Goal: Task Accomplishment & Management: Manage account settings

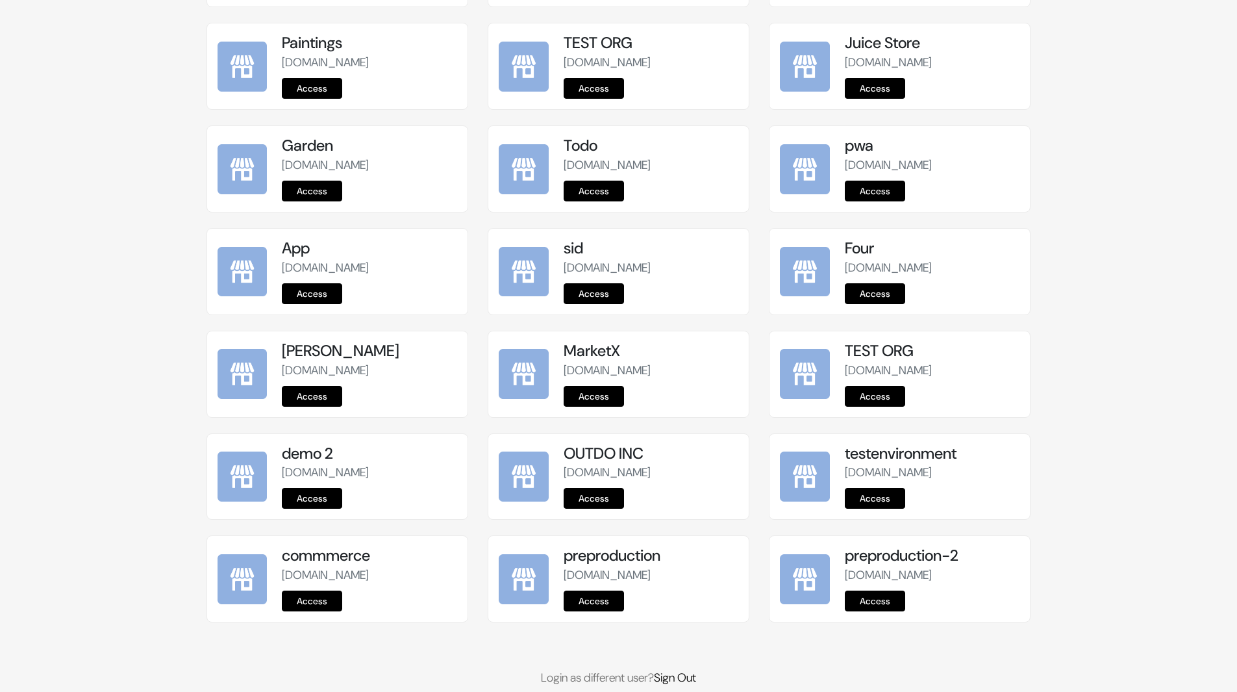
scroll to position [1438, 0]
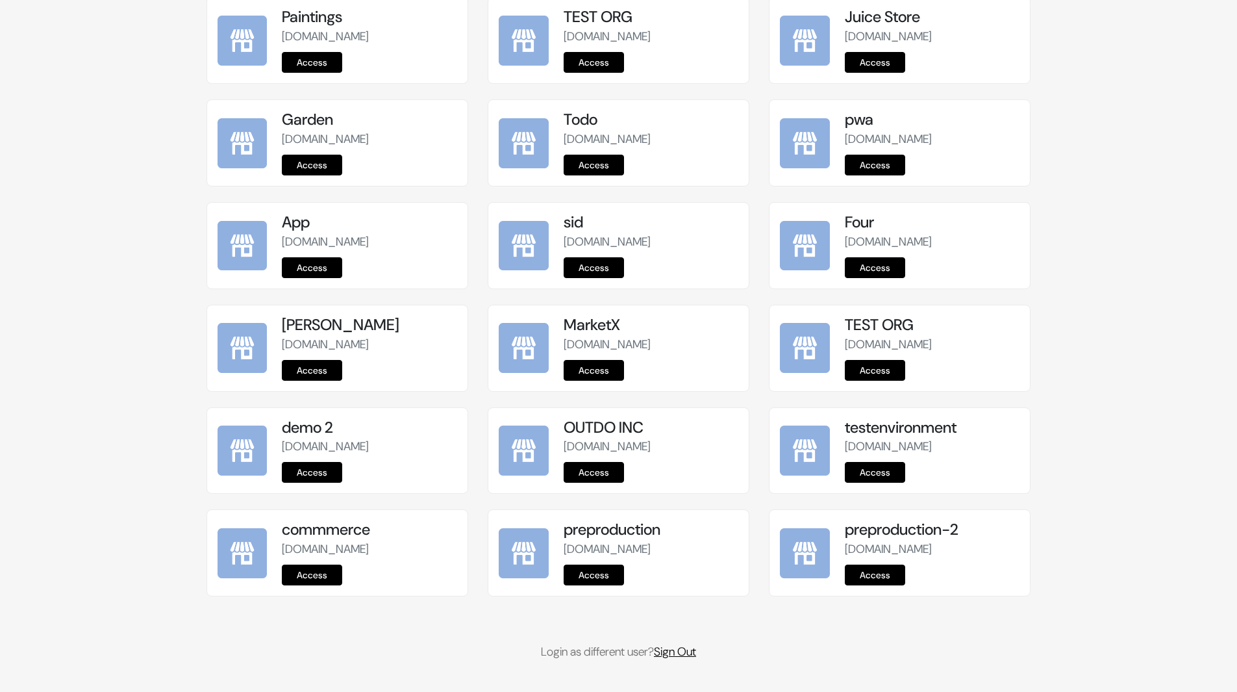
click at [686, 651] on link "Sign Out" at bounding box center [675, 652] width 42 height 16
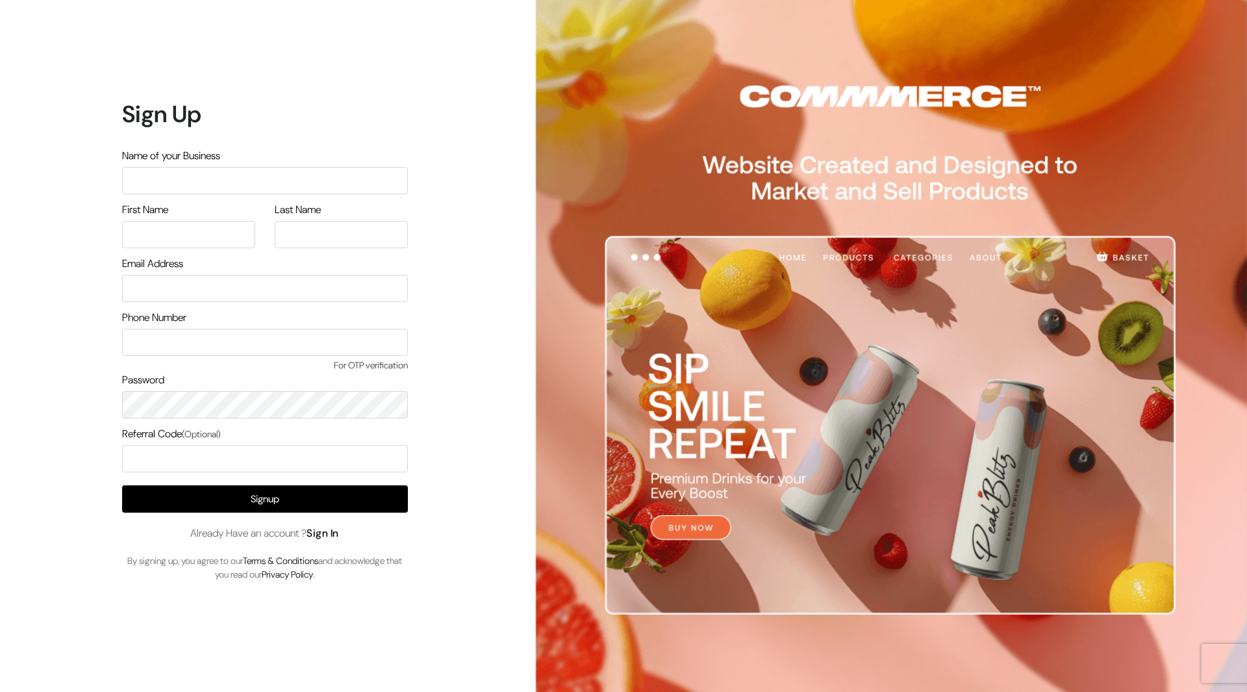
click at [332, 532] on link "Sign In" at bounding box center [323, 533] width 32 height 14
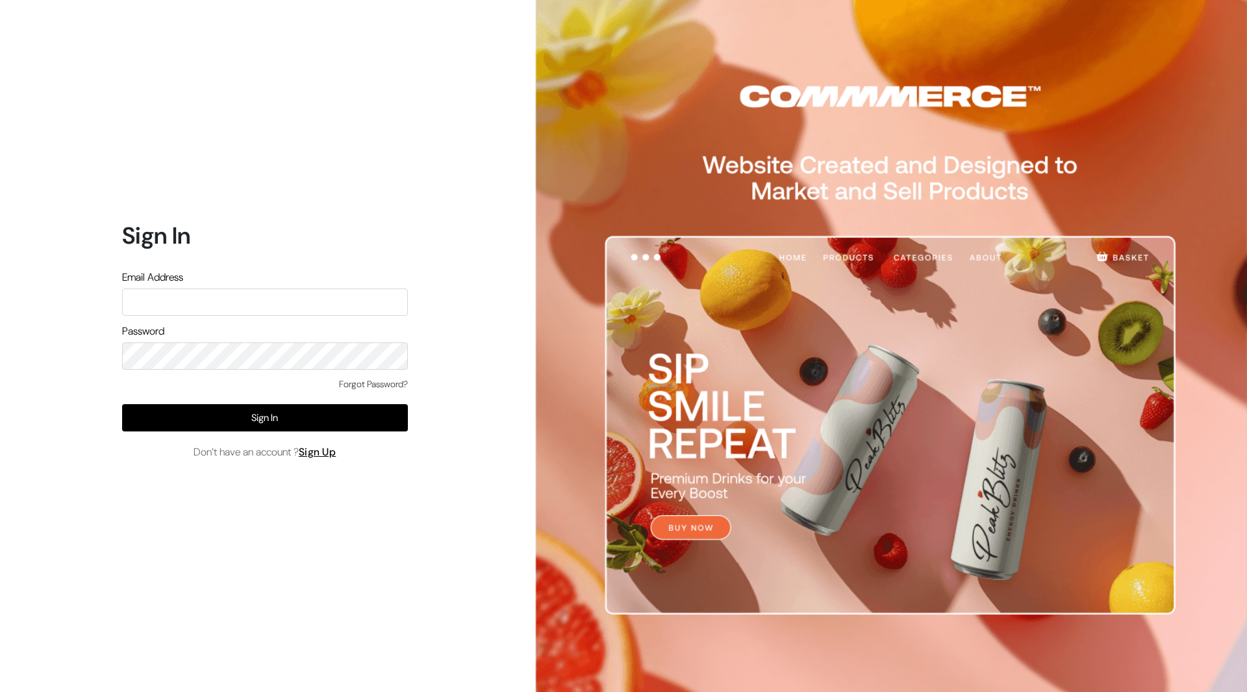
click at [316, 309] on input "text" at bounding box center [265, 301] width 286 height 27
type input "p"
click at [316, 309] on input "text" at bounding box center [265, 301] width 286 height 27
type input "demo@outdocart.in"
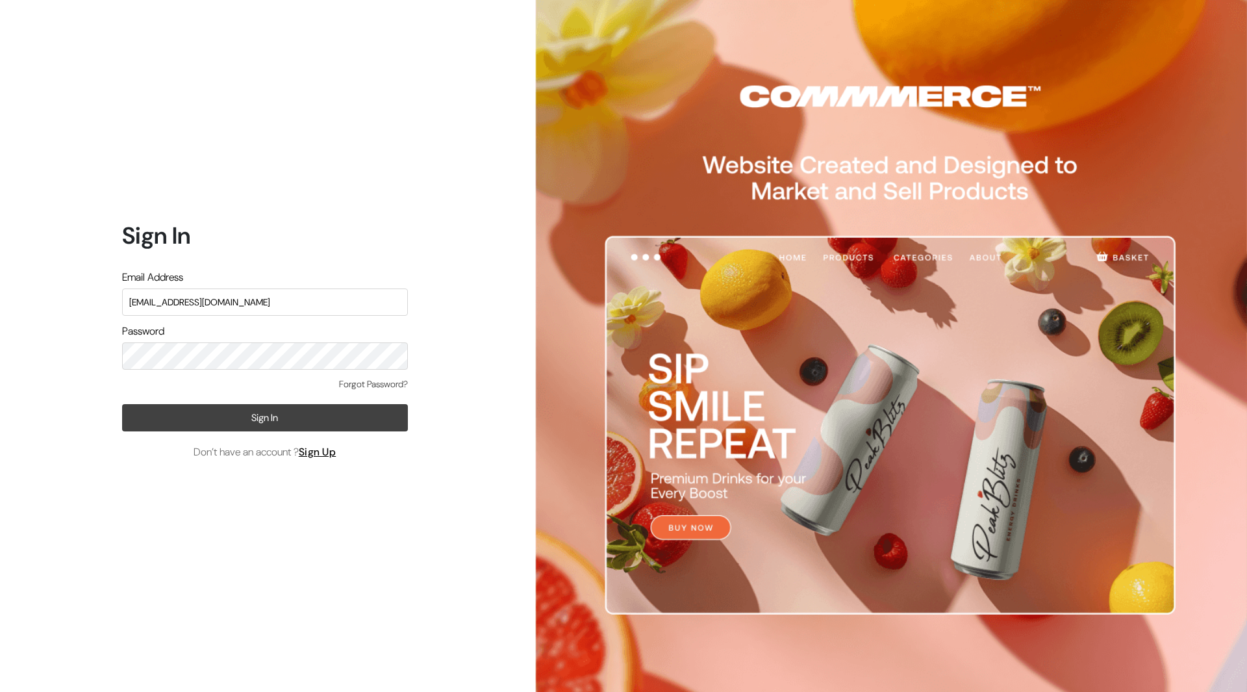
click at [279, 426] on button "Sign In" at bounding box center [265, 417] width 286 height 27
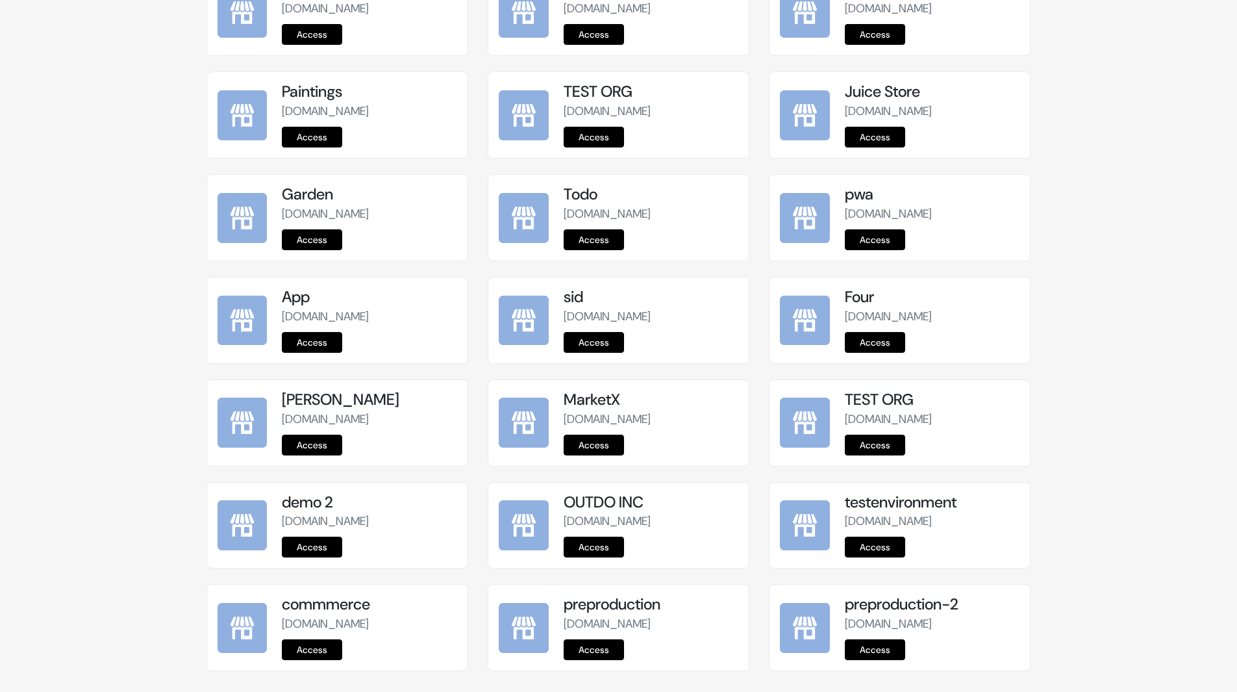
scroll to position [1438, 0]
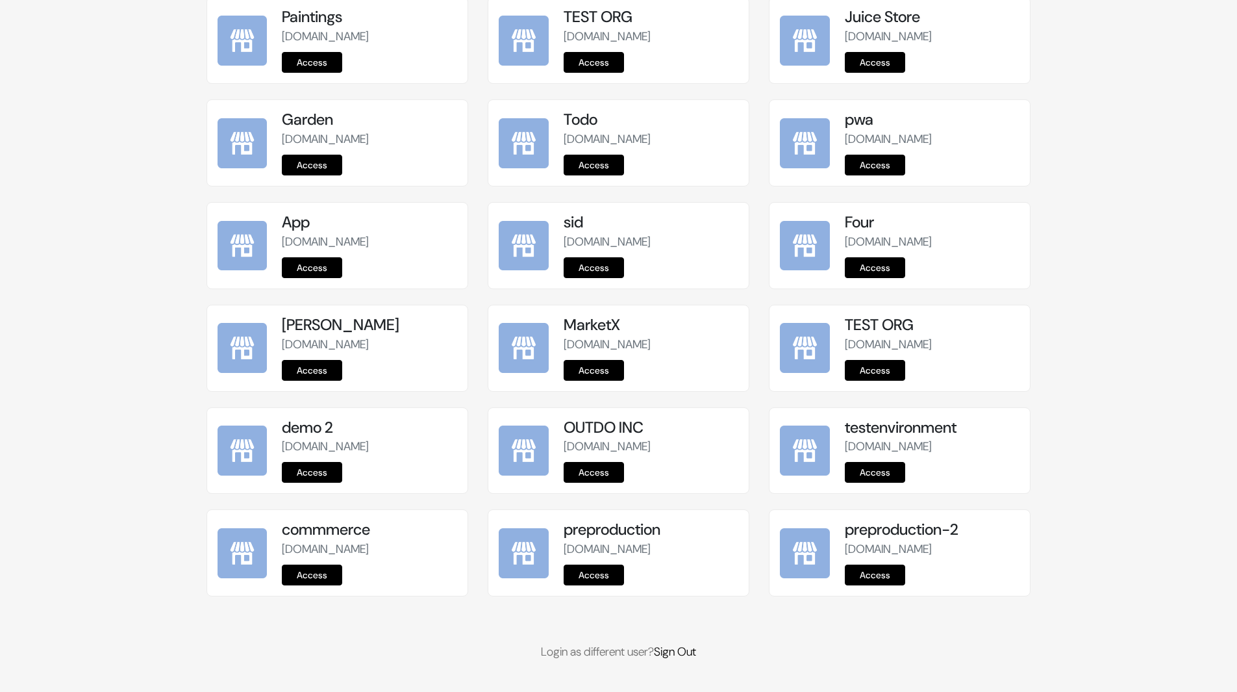
click at [605, 570] on link "Access" at bounding box center [594, 574] width 60 height 21
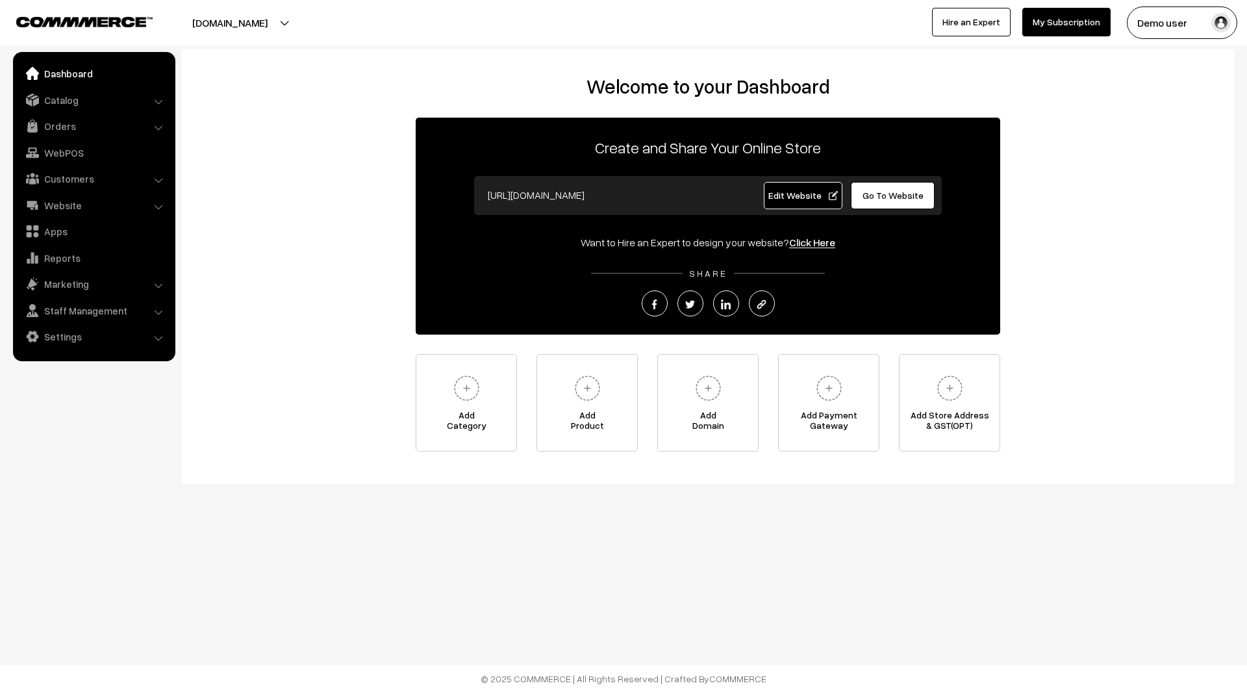
click at [798, 195] on span "Edit Website" at bounding box center [802, 195] width 69 height 11
click at [69, 203] on link "Website" at bounding box center [93, 205] width 155 height 23
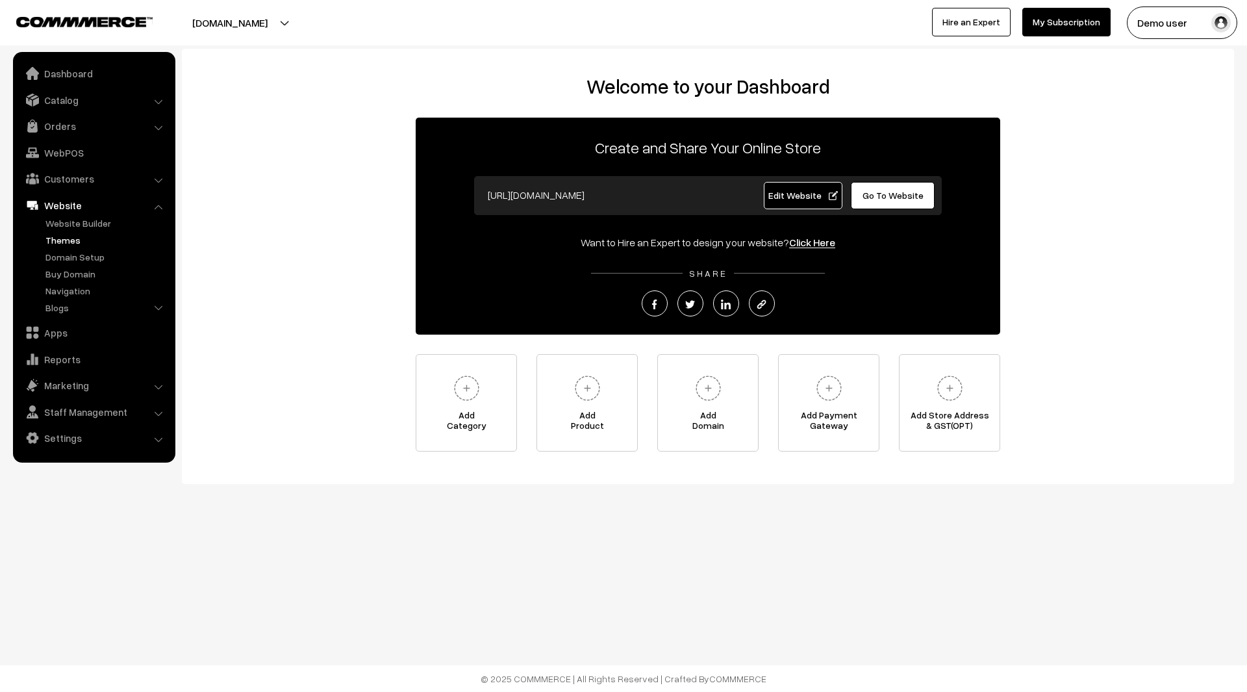
click at [73, 244] on link "Themes" at bounding box center [106, 240] width 129 height 14
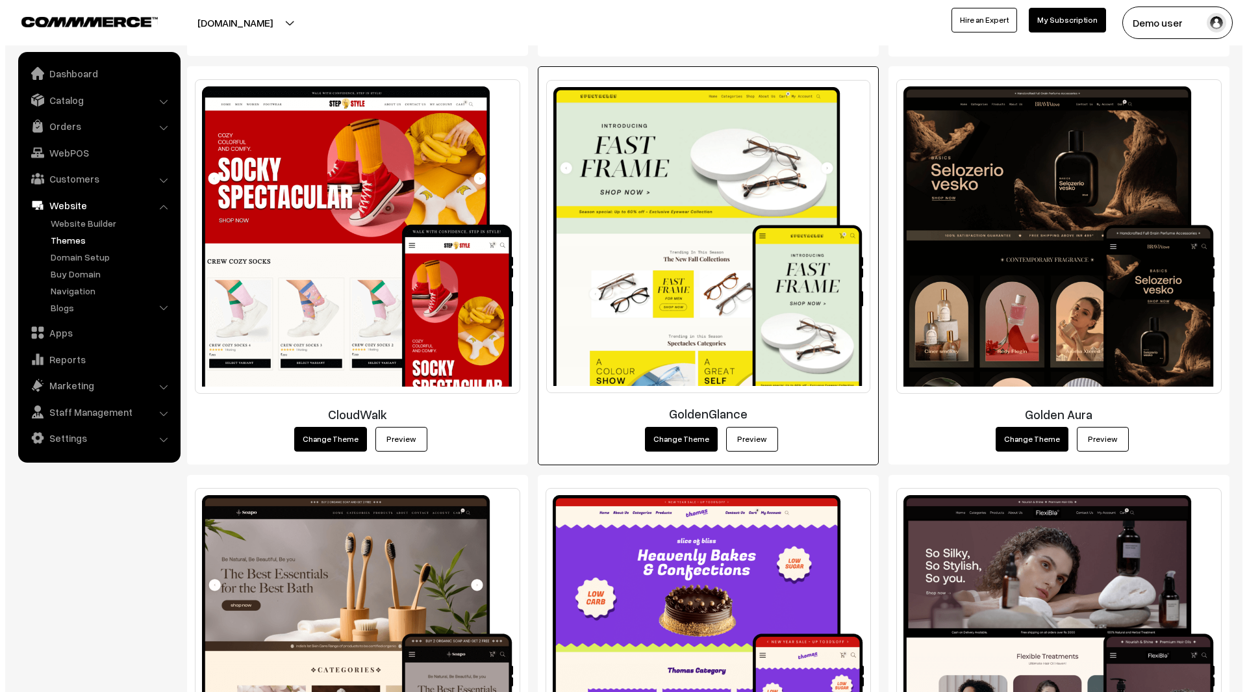
scroll to position [823, 0]
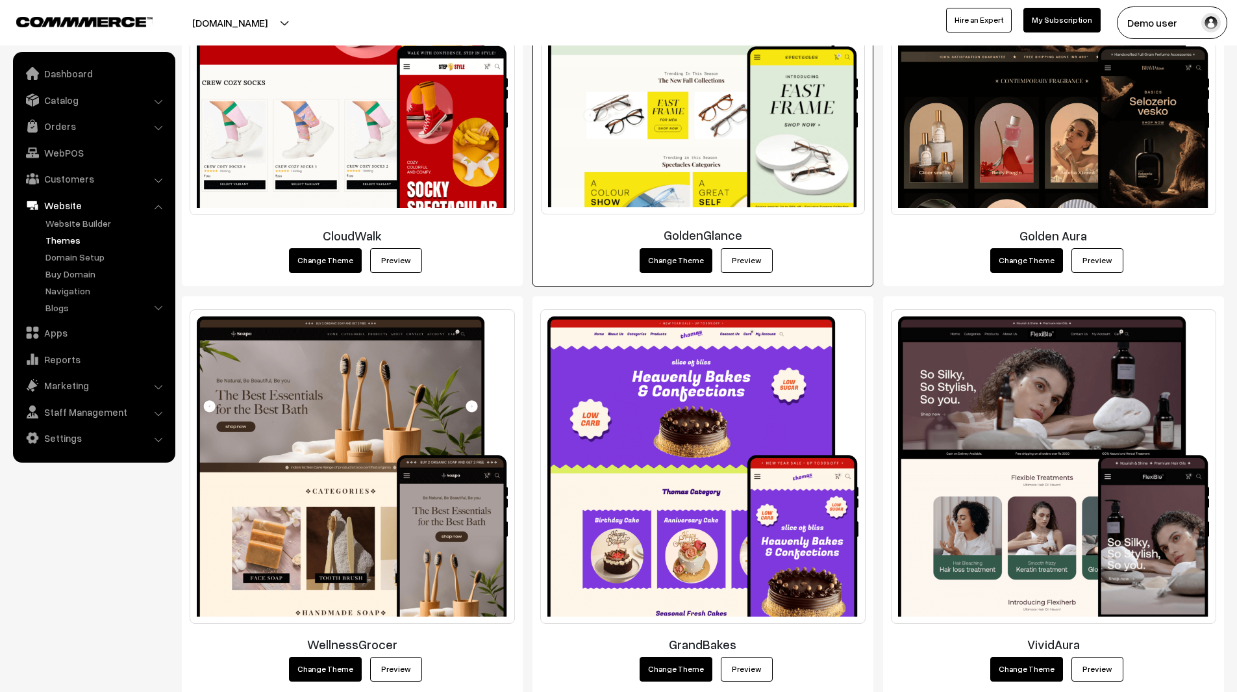
click at [686, 264] on button "Change Theme" at bounding box center [676, 260] width 73 height 25
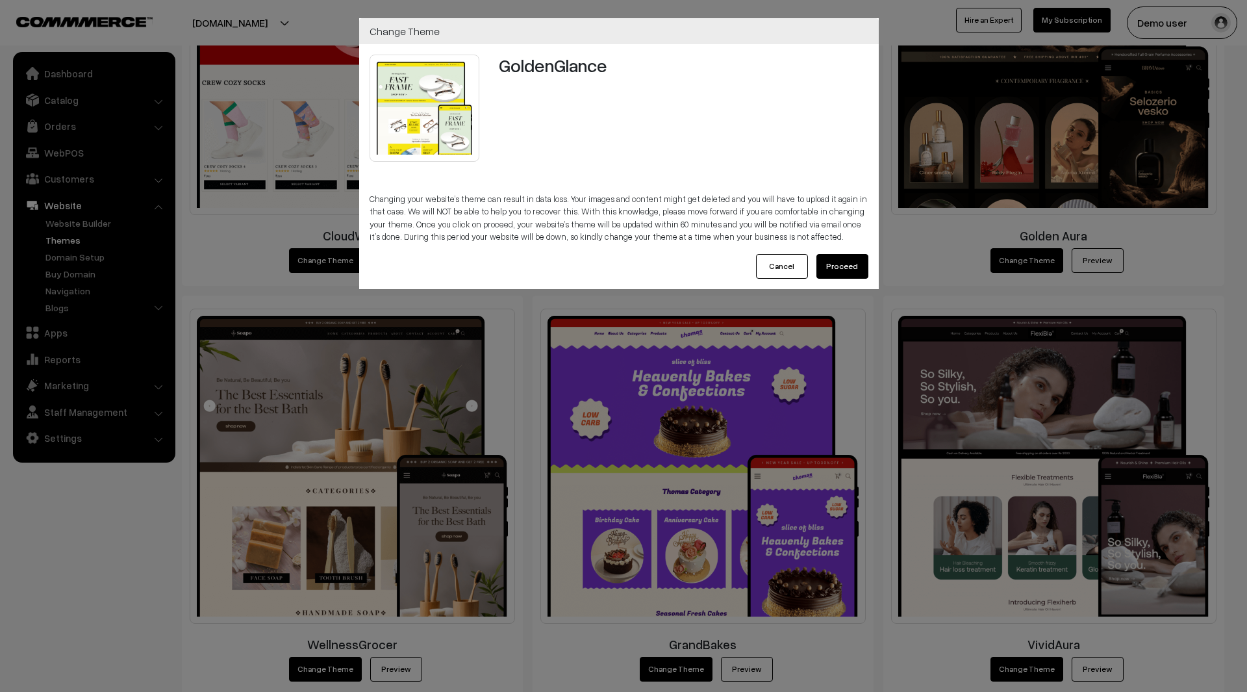
click at [856, 268] on button "Proceed" at bounding box center [842, 266] width 52 height 25
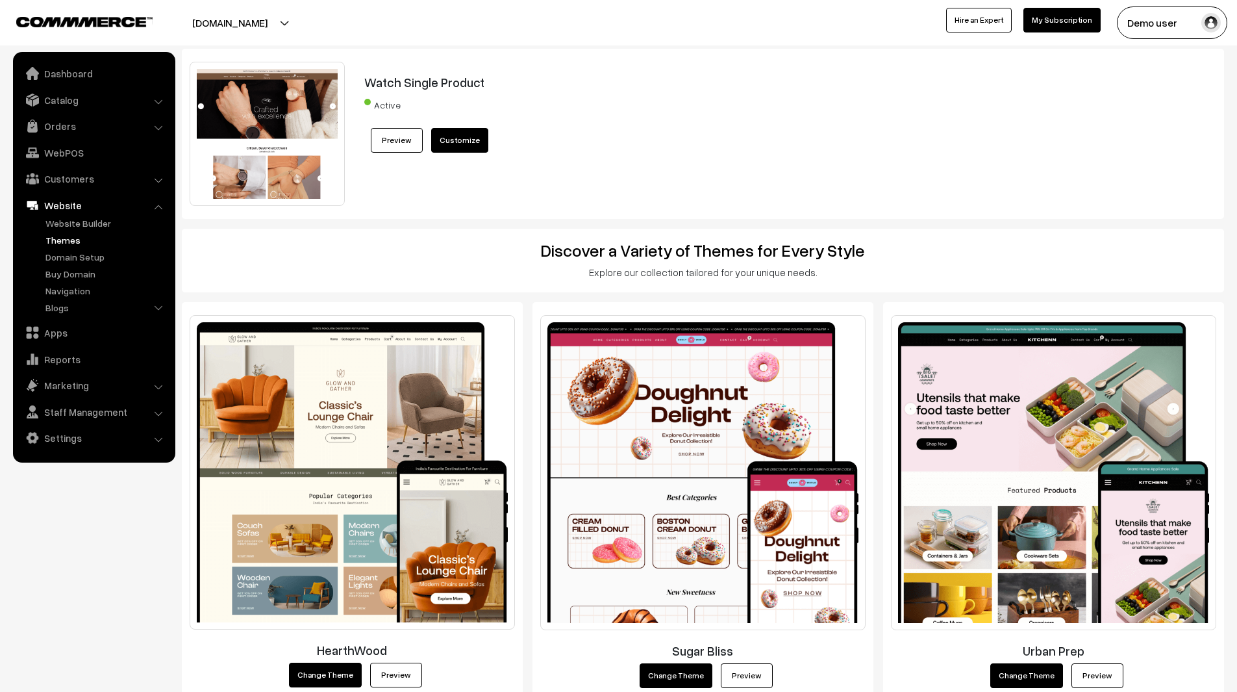
click at [273, 25] on button "[DOMAIN_NAME]" at bounding box center [230, 22] width 166 height 32
click at [258, 67] on link "Go to Website" at bounding box center [250, 63] width 104 height 29
click at [133, 71] on link "Dashboard" at bounding box center [93, 73] width 155 height 23
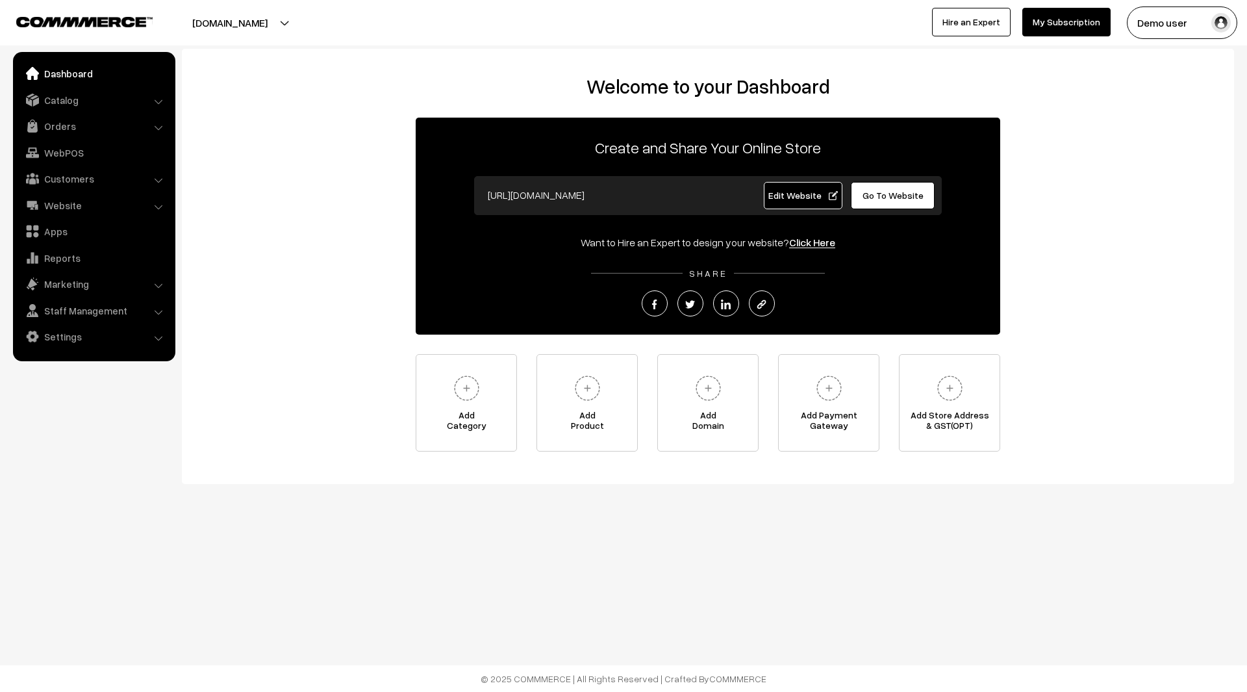
click at [816, 200] on span "Edit Website" at bounding box center [802, 195] width 69 height 11
click at [813, 193] on span "Edit Website" at bounding box center [802, 195] width 69 height 11
click at [90, 181] on link "Customers" at bounding box center [93, 178] width 155 height 23
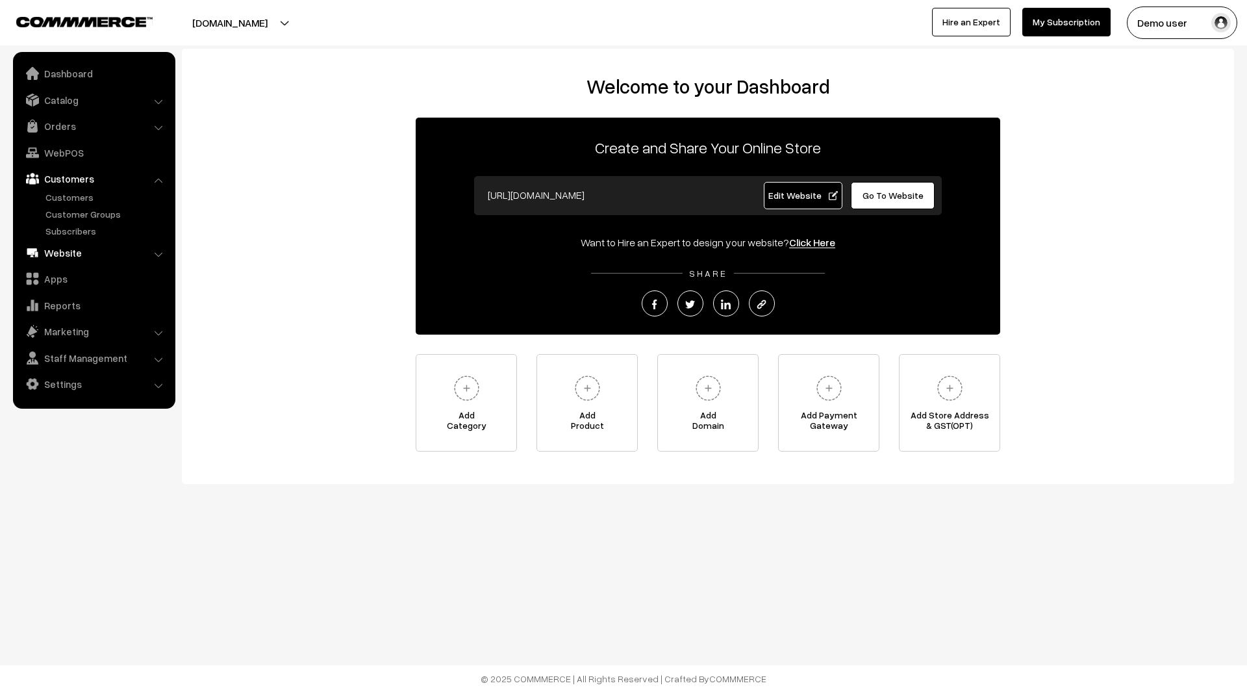
click at [82, 251] on link "Website" at bounding box center [93, 252] width 155 height 23
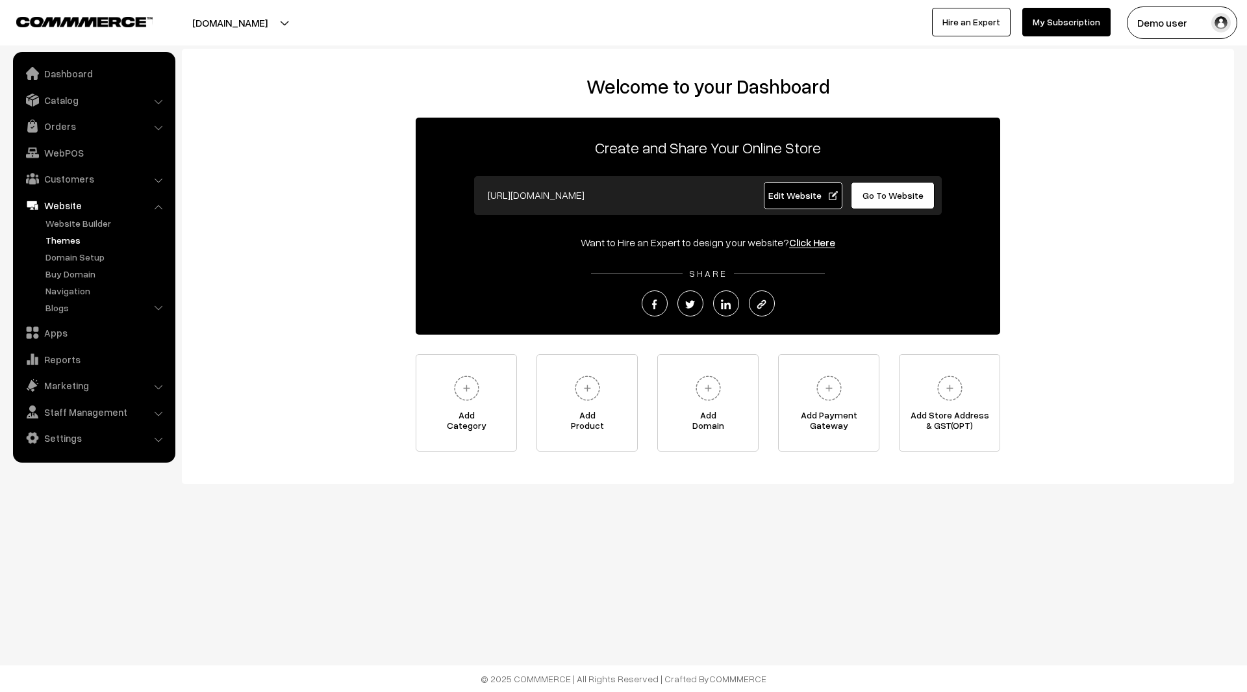
click at [73, 238] on link "Themes" at bounding box center [106, 240] width 129 height 14
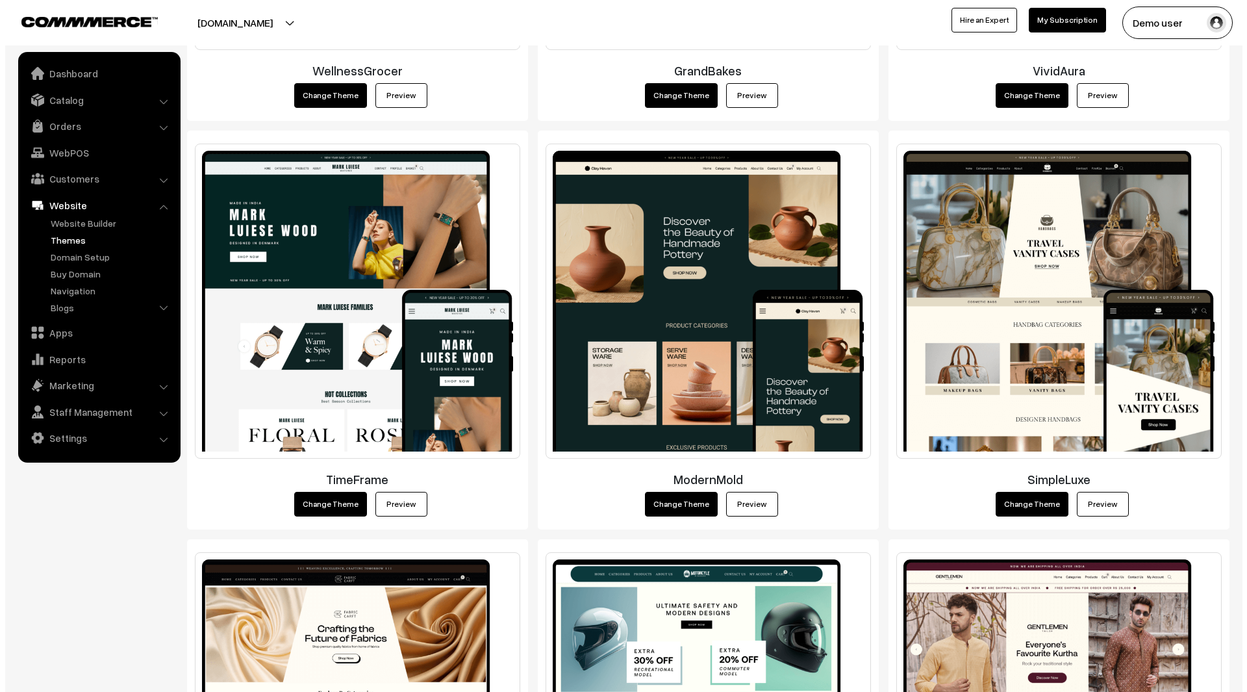
scroll to position [1396, 0]
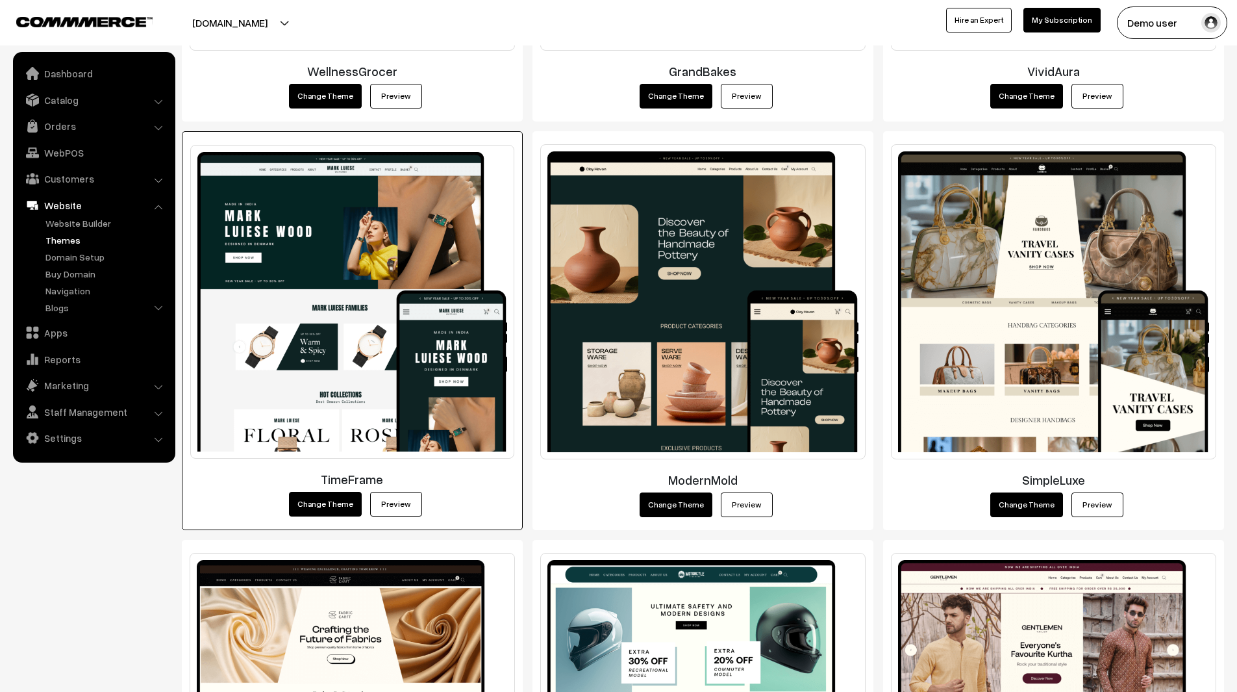
click at [332, 502] on button "Change Theme" at bounding box center [325, 504] width 73 height 25
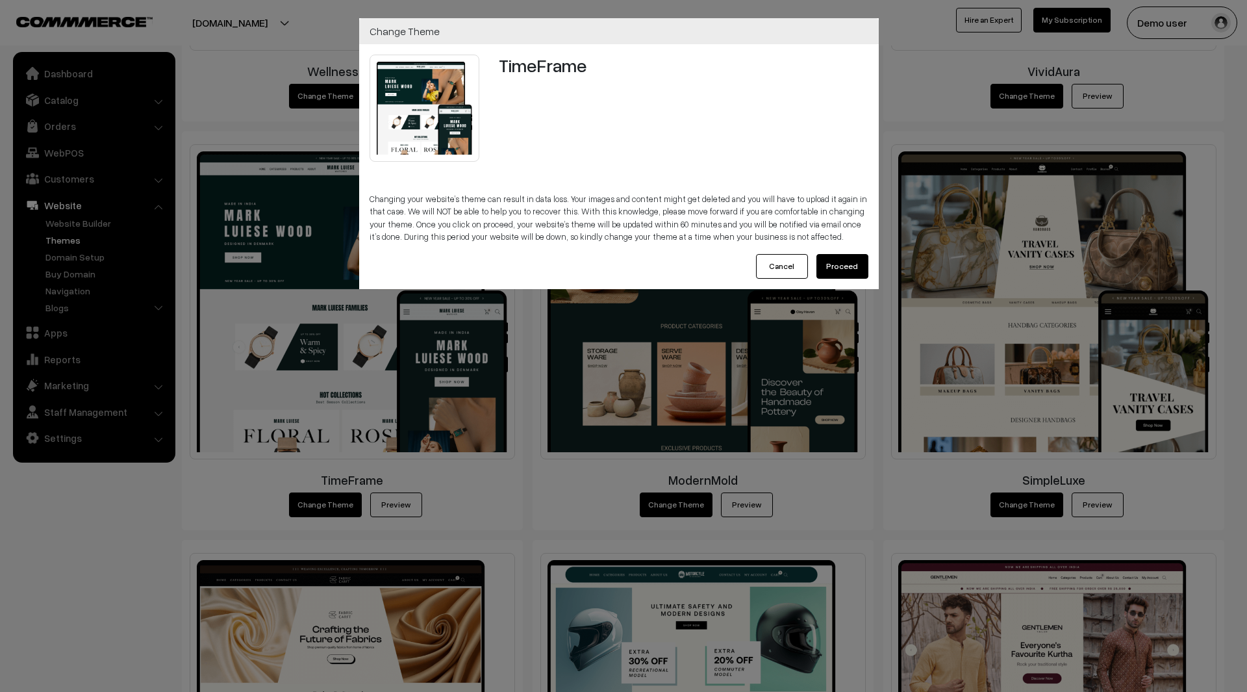
click at [851, 269] on button "Proceed" at bounding box center [842, 266] width 52 height 25
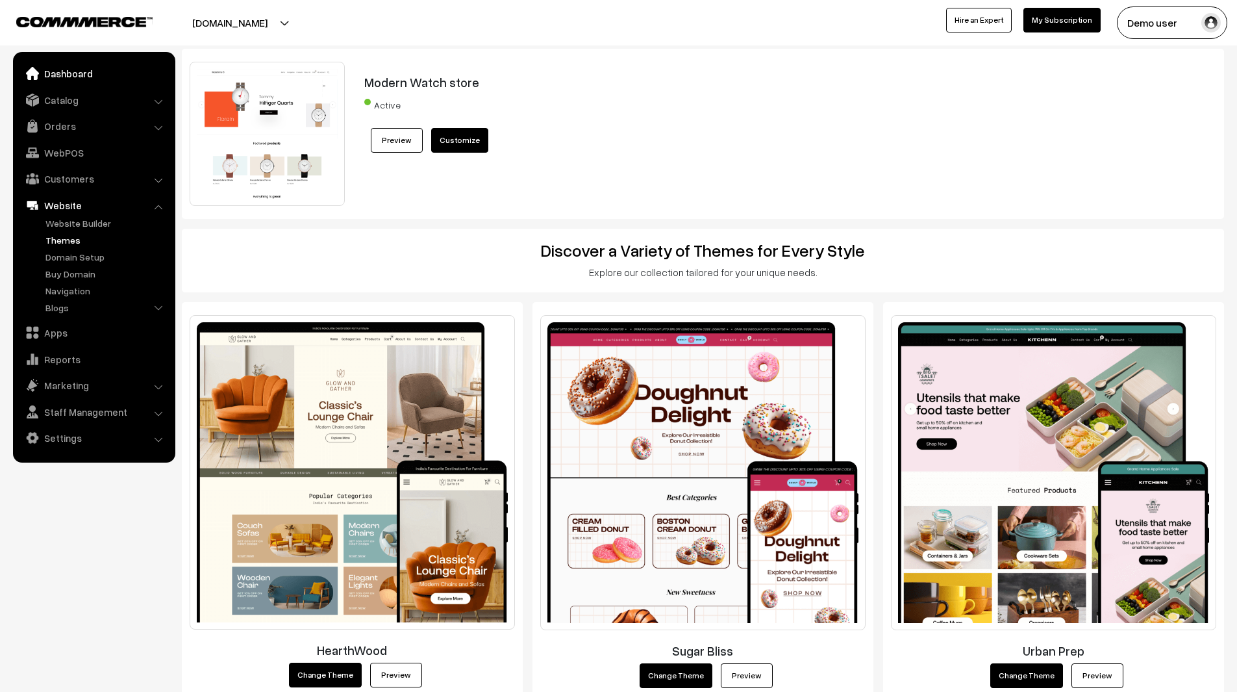
click at [92, 69] on link "Dashboard" at bounding box center [93, 73] width 155 height 23
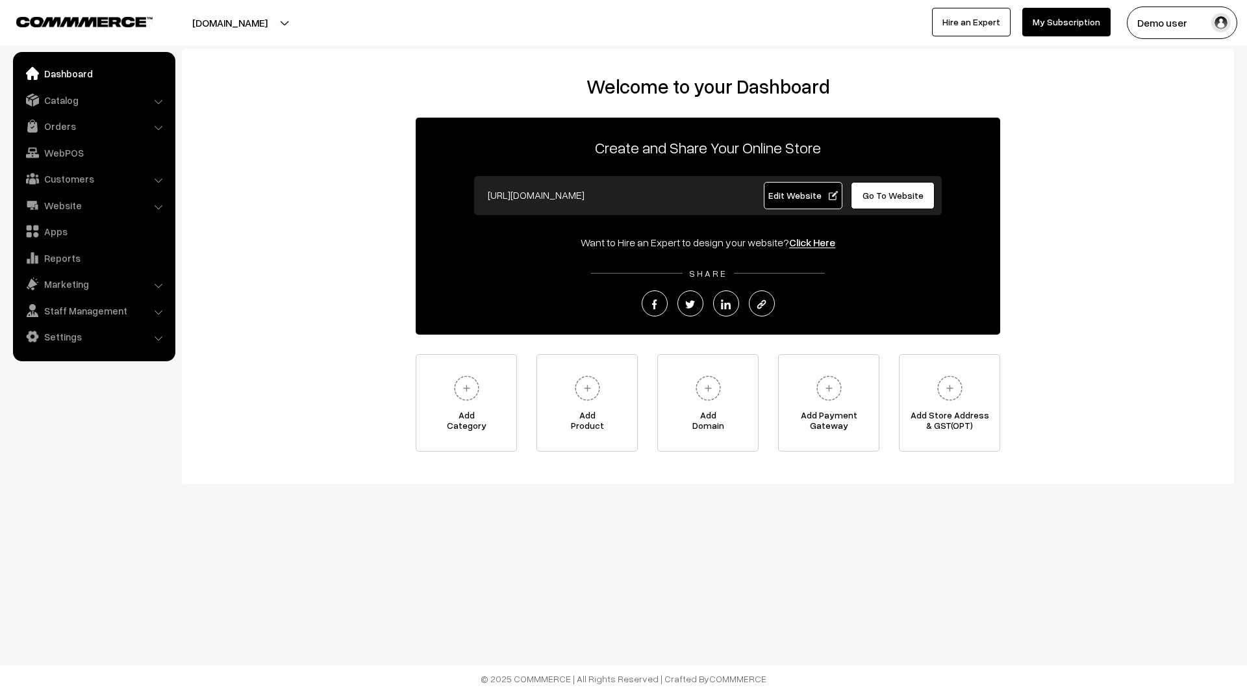
drag, startPoint x: 0, startPoint y: 0, endPoint x: 799, endPoint y: 197, distance: 822.7
click at [799, 197] on span "Edit Website" at bounding box center [802, 195] width 69 height 11
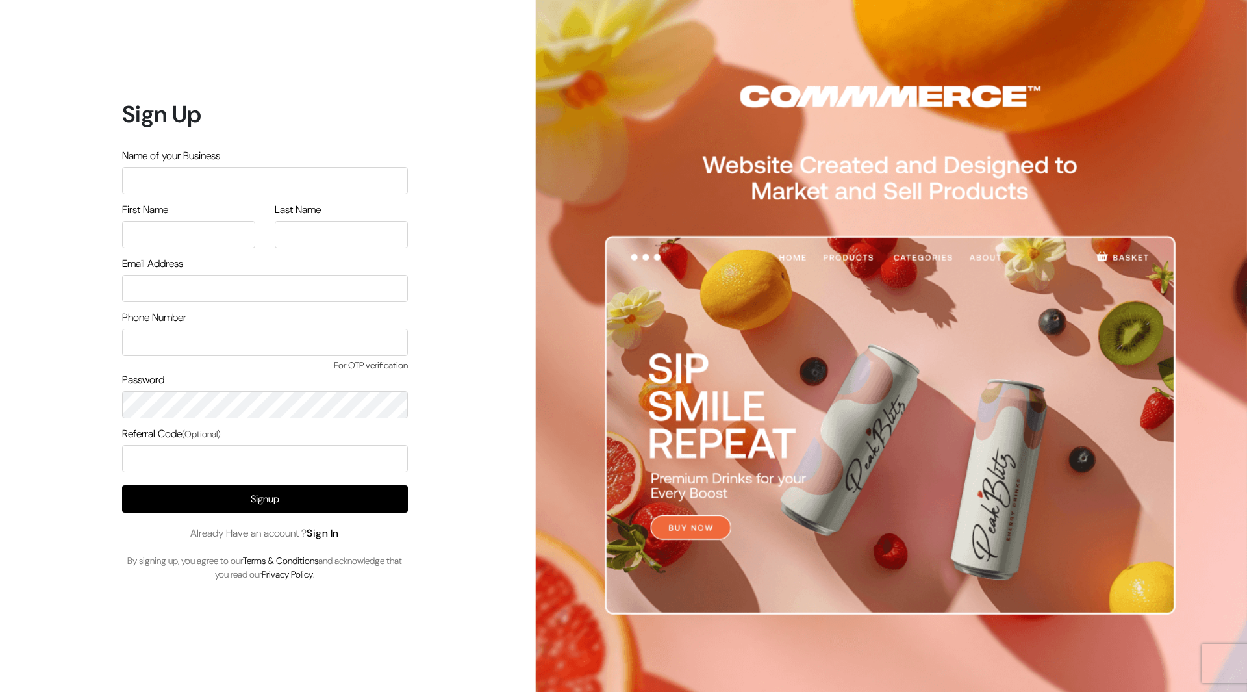
click at [327, 531] on link "Sign In" at bounding box center [323, 533] width 32 height 14
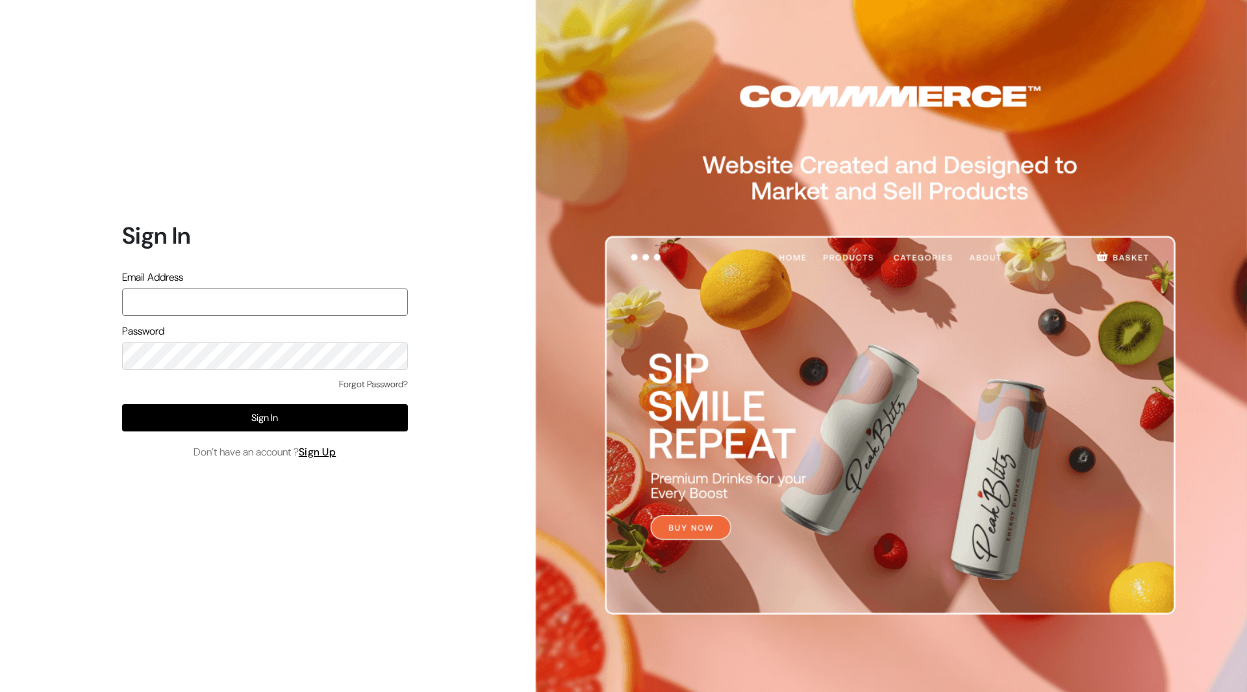
type input "[PERSON_NAME][EMAIL_ADDRESS][DOMAIN_NAME]"
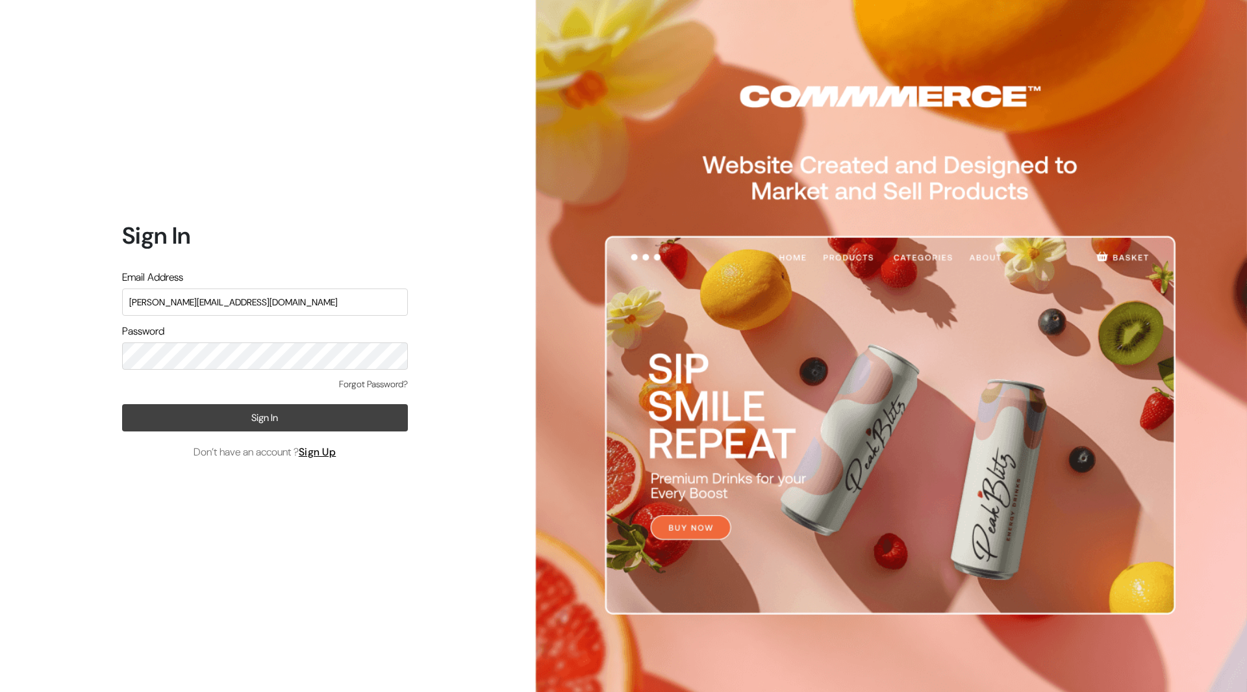
click at [220, 418] on button "Sign In" at bounding box center [265, 417] width 286 height 27
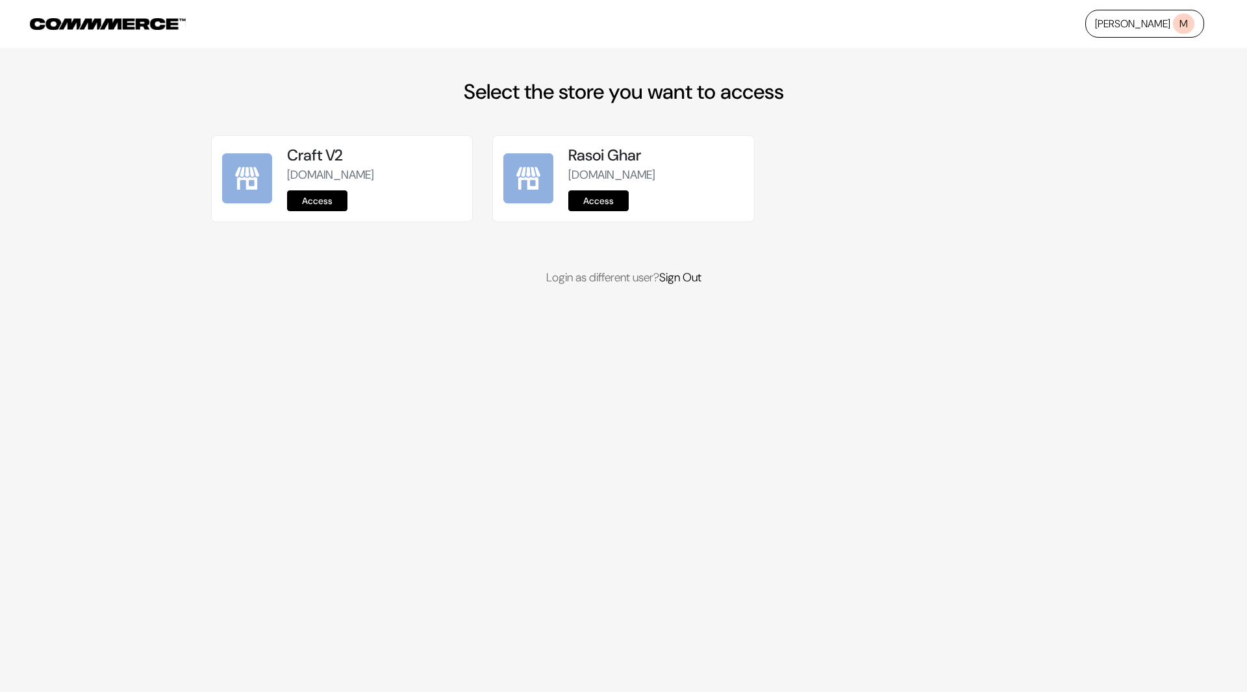
click at [330, 205] on link "Access" at bounding box center [317, 200] width 60 height 21
click at [329, 194] on link "Access" at bounding box center [317, 200] width 60 height 21
